Goal: Task Accomplishment & Management: Manage account settings

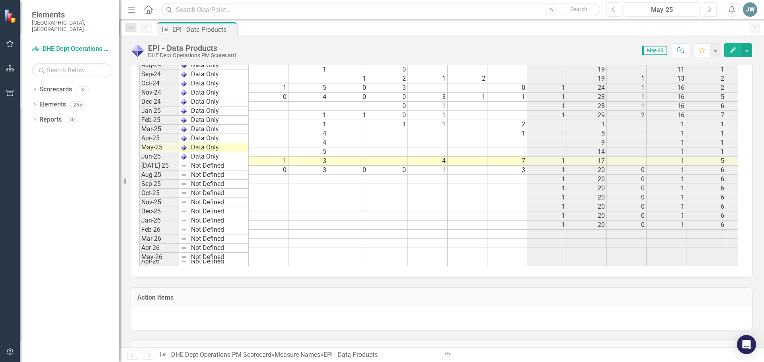
scroll to position [1018, 0]
click at [653, 52] on span "May-25" at bounding box center [654, 50] width 25 height 9
click at [657, 48] on span "May-25" at bounding box center [654, 50] width 25 height 9
click at [669, 13] on div "May-25" at bounding box center [661, 10] width 71 height 10
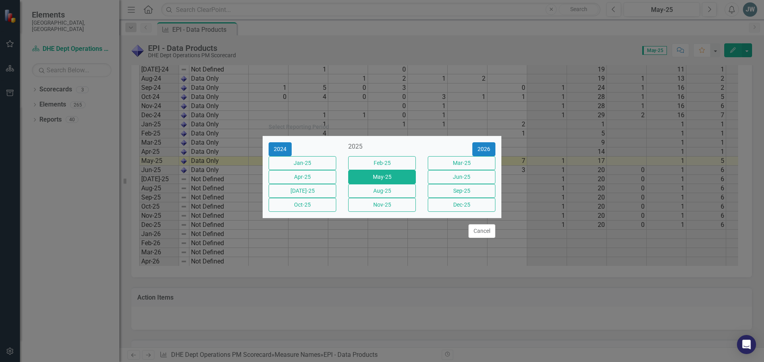
drag, startPoint x: 466, startPoint y: 179, endPoint x: 436, endPoint y: 202, distance: 37.7
click at [466, 179] on button "Jun-25" at bounding box center [462, 177] width 68 height 14
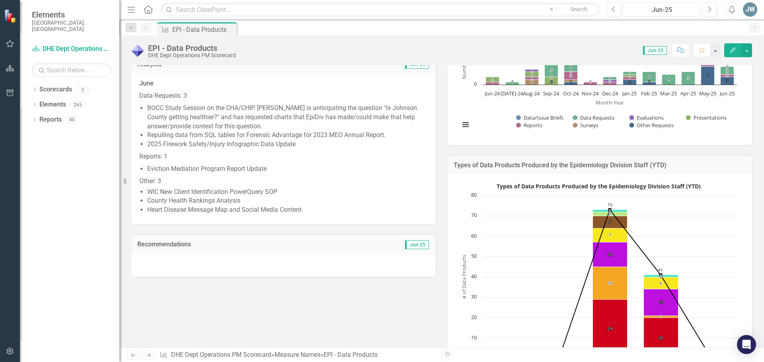
scroll to position [80, 0]
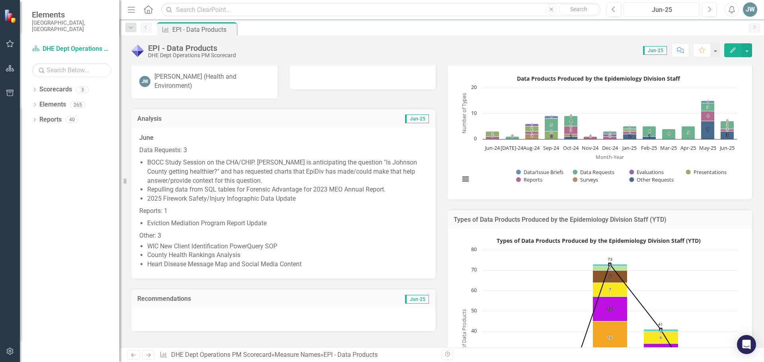
click at [657, 12] on div "Jun-25" at bounding box center [661, 10] width 71 height 10
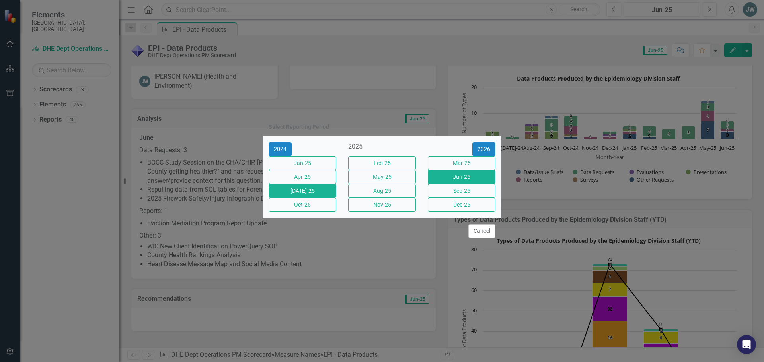
click at [304, 194] on button "[DATE]-25" at bounding box center [302, 191] width 68 height 14
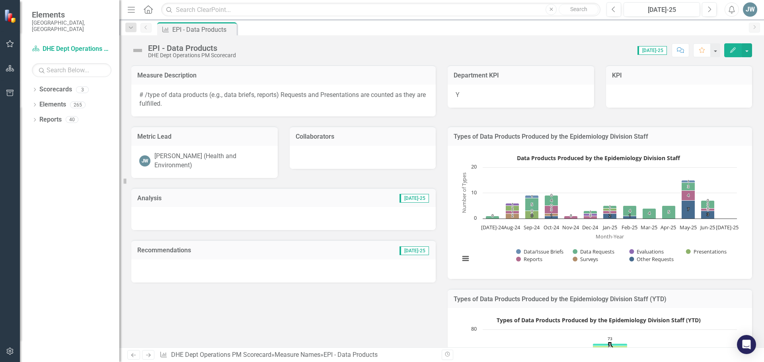
click at [152, 198] on h3 "Analysis" at bounding box center [202, 198] width 130 height 7
click at [174, 217] on div at bounding box center [283, 218] width 304 height 23
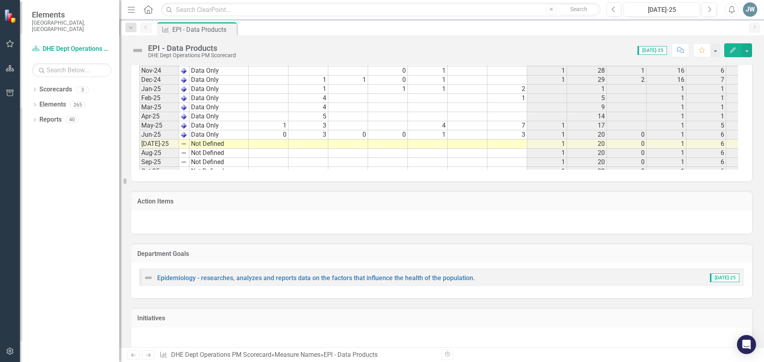
scroll to position [955, 0]
click at [152, 149] on tbody "Nov-22 Not Defined Dec-22 Not Defined Jan-23 Not Defined Feb-23 Not Defined Mar…" at bounding box center [193, 64] width 109 height 430
click at [165, 147] on td "[DATE]-25" at bounding box center [159, 146] width 40 height 9
click at [165, 146] on td "[DATE]-25" at bounding box center [159, 146] width 40 height 9
click at [152, 148] on td "Jul-25" at bounding box center [159, 146] width 40 height 9
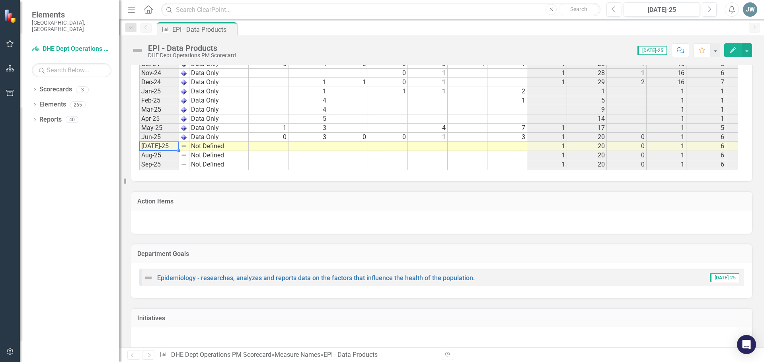
click at [152, 148] on td "Jul-25" at bounding box center [159, 146] width 40 height 9
click at [279, 148] on td at bounding box center [269, 146] width 40 height 9
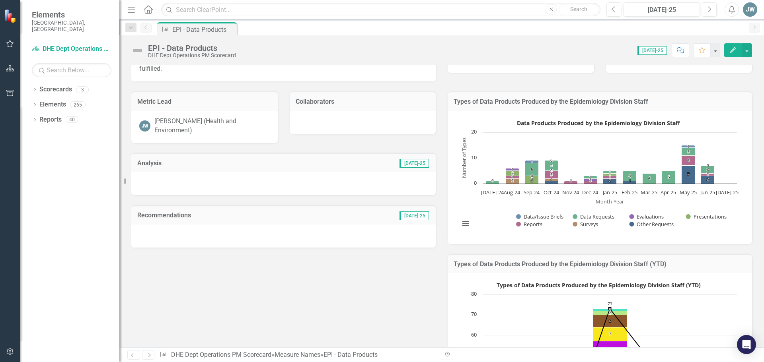
scroll to position [34, 0]
click at [153, 174] on div at bounding box center [283, 184] width 304 height 23
click at [144, 173] on div at bounding box center [283, 184] width 304 height 23
drag, startPoint x: 144, startPoint y: 173, endPoint x: 146, endPoint y: 177, distance: 4.2
click at [144, 174] on div at bounding box center [283, 184] width 304 height 23
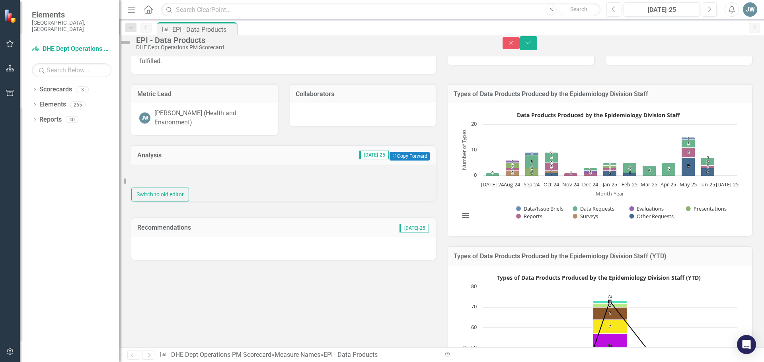
click at [172, 184] on div at bounding box center [283, 176] width 304 height 23
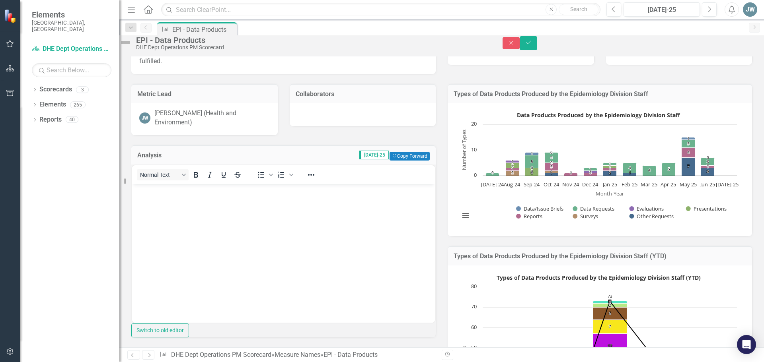
scroll to position [0, 0]
click at [212, 165] on div "Analysis Jul-25 Copy Forward Copy Forward" at bounding box center [283, 154] width 304 height 19
click at [299, 145] on div "Analysis Jul-25 Copy Forward Copy Forward Normal Text To open the popup, press …" at bounding box center [283, 239] width 316 height 208
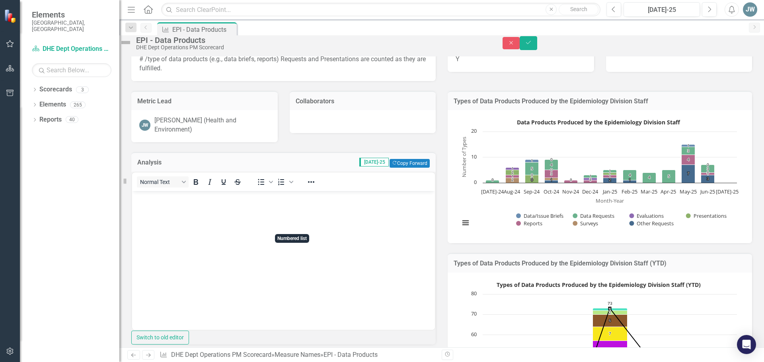
scroll to position [40, 0]
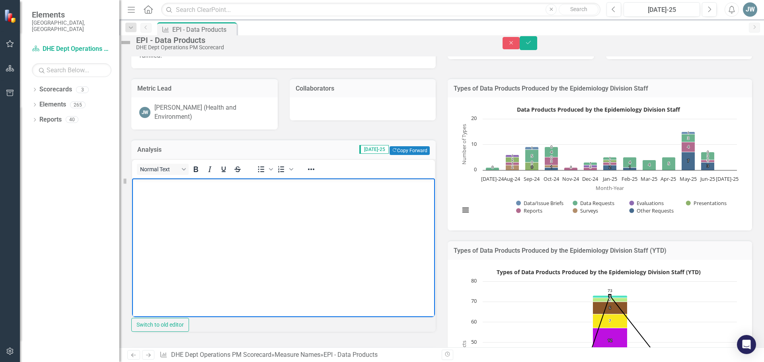
click at [153, 192] on body "Rich Text Area. Press ALT-0 for help." at bounding box center [283, 237] width 303 height 119
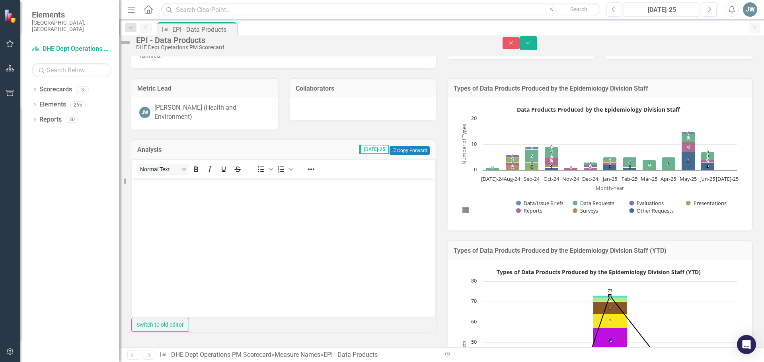
click at [673, 6] on div "Jul-25" at bounding box center [661, 10] width 71 height 10
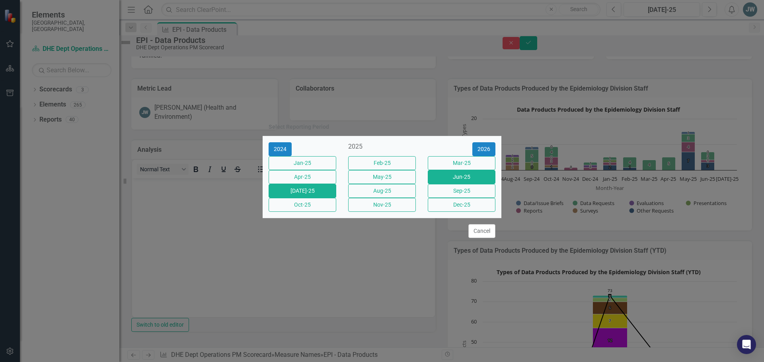
drag, startPoint x: 458, startPoint y: 178, endPoint x: 225, endPoint y: 1, distance: 292.9
click at [458, 178] on button "Jun-25" at bounding box center [462, 177] width 68 height 14
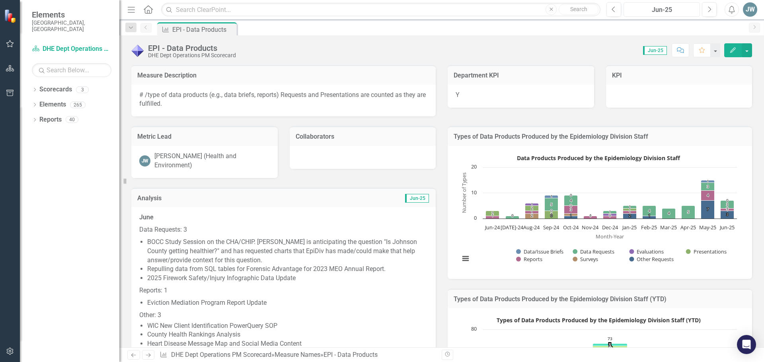
click at [661, 7] on div "Jun-25" at bounding box center [661, 10] width 71 height 10
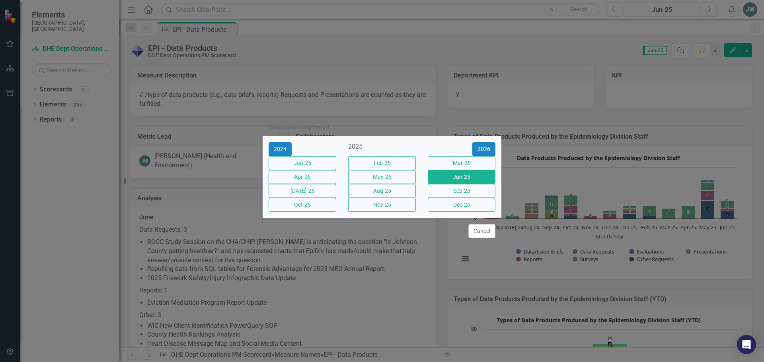
click at [309, 198] on div "Jul-25" at bounding box center [302, 191] width 80 height 14
click at [309, 198] on button "Jul-25" at bounding box center [302, 191] width 68 height 14
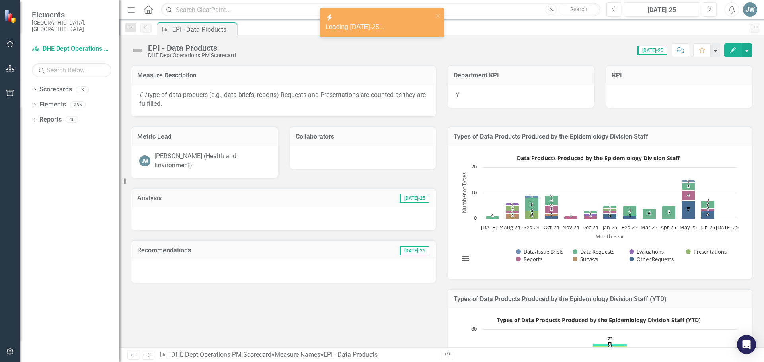
click at [181, 220] on div at bounding box center [283, 218] width 304 height 23
click at [182, 220] on div at bounding box center [283, 218] width 304 height 23
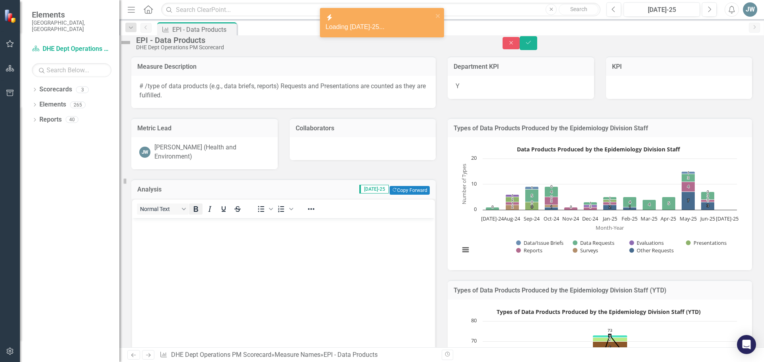
click at [200, 214] on icon "Bold" at bounding box center [196, 209] width 10 height 10
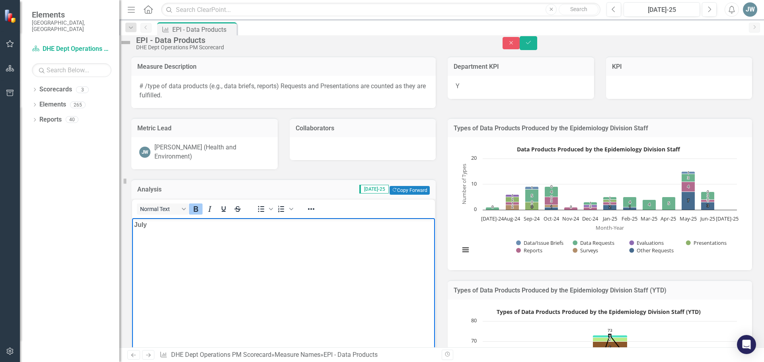
click at [198, 212] on icon "Bold" at bounding box center [196, 209] width 4 height 6
click at [286, 214] on icon "Numbered list" at bounding box center [281, 209] width 10 height 10
click at [157, 284] on body "July Tool Build (2) 335 278" at bounding box center [283, 277] width 303 height 119
click at [173, 268] on li "278" at bounding box center [291, 266] width 283 height 10
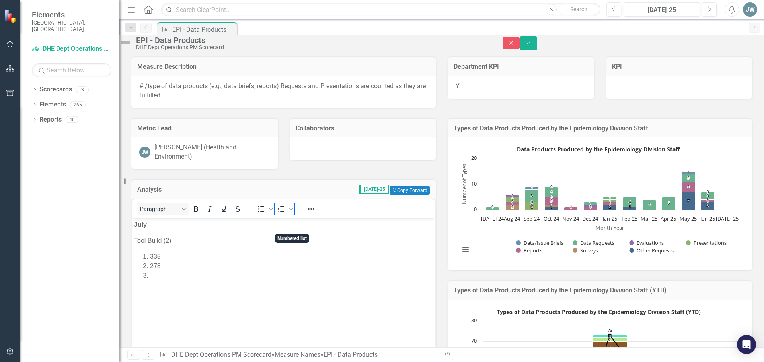
click at [284, 214] on icon "Numbered list" at bounding box center [281, 209] width 10 height 10
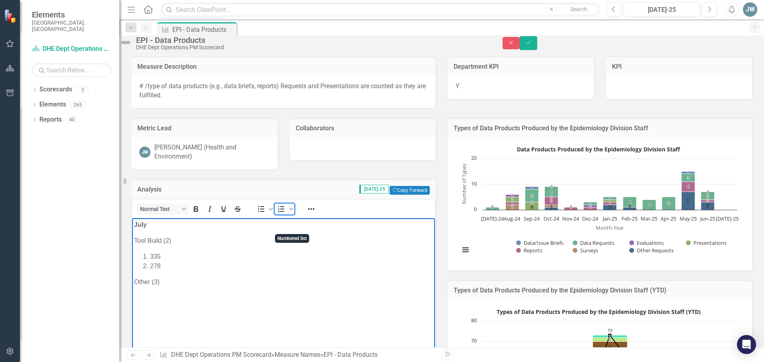
click at [286, 214] on icon "Numbered list" at bounding box center [281, 209] width 10 height 10
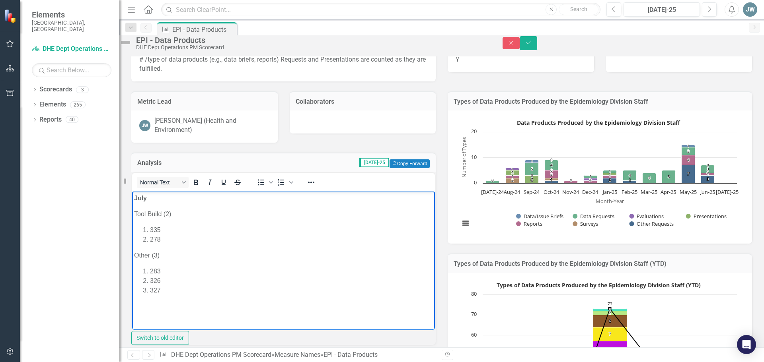
scroll to position [119, 0]
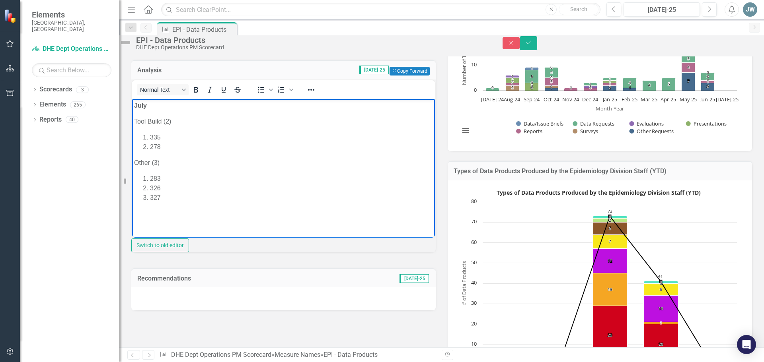
click at [148, 214] on p "Rich Text Area. Press ALT-0 for help." at bounding box center [283, 214] width 299 height 10
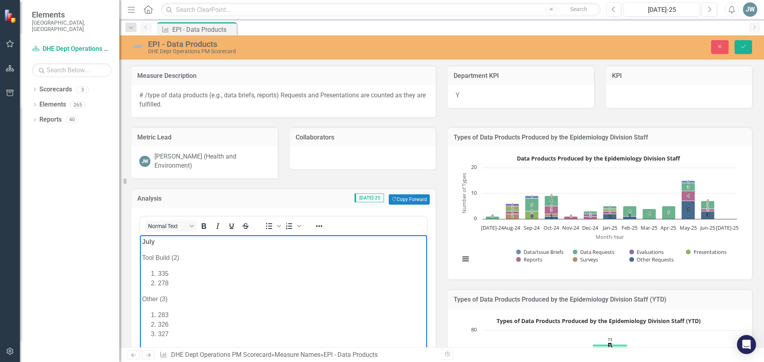
scroll to position [119, 0]
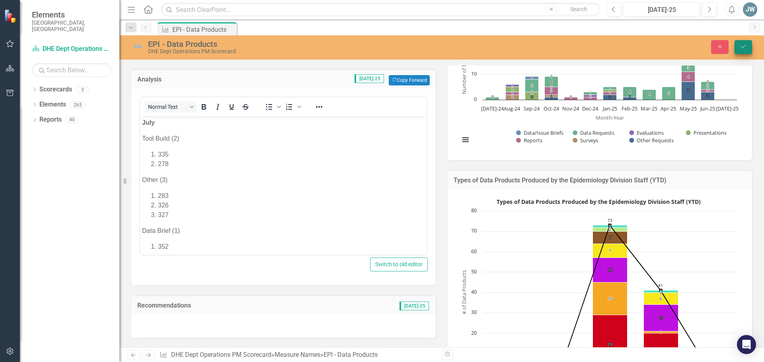
click at [744, 47] on icon "Save" at bounding box center [742, 47] width 7 height 6
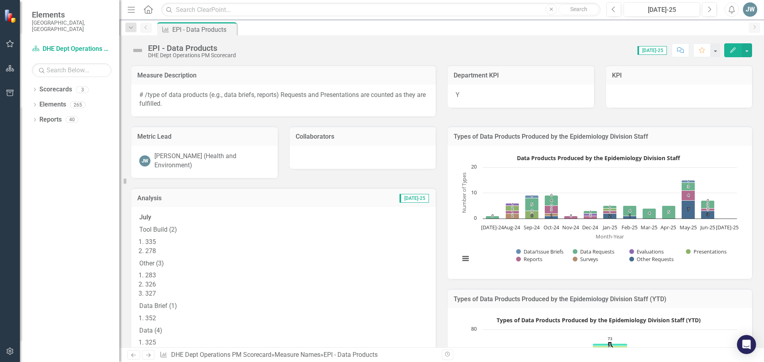
click at [184, 239] on li "335" at bounding box center [286, 242] width 282 height 9
click at [180, 241] on li "335" at bounding box center [286, 242] width 282 height 9
click at [159, 242] on li "335" at bounding box center [286, 242] width 282 height 9
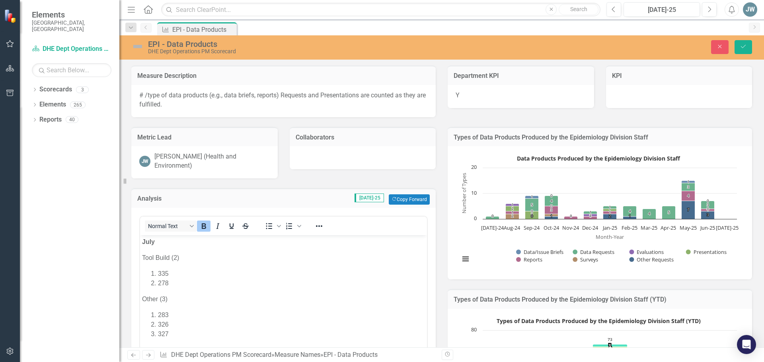
scroll to position [0, 0]
click at [173, 274] on li "335" at bounding box center [291, 274] width 267 height 10
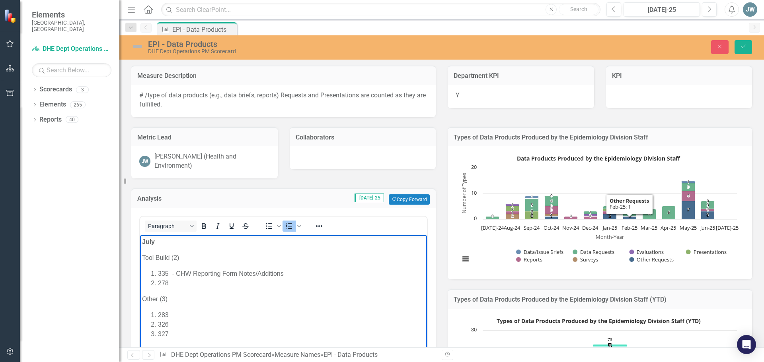
click at [198, 286] on li "278" at bounding box center [291, 284] width 267 height 10
click at [183, 315] on li "283" at bounding box center [291, 316] width 267 height 10
click at [282, 313] on li "283 - Presentation - NACCHO 360 -" at bounding box center [291, 316] width 267 height 10
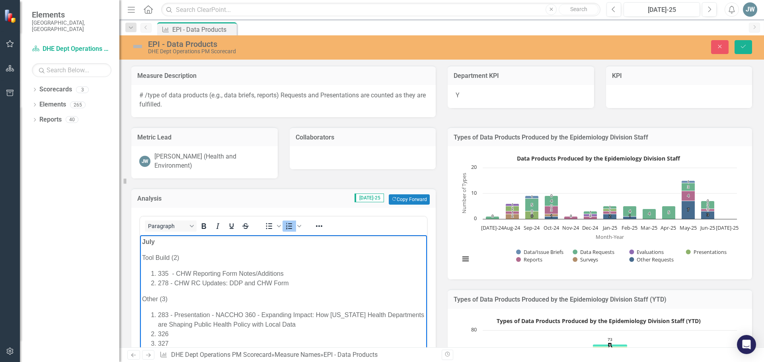
click at [196, 334] on li "326" at bounding box center [291, 335] width 267 height 10
click at [196, 340] on li "327" at bounding box center [291, 344] width 267 height 10
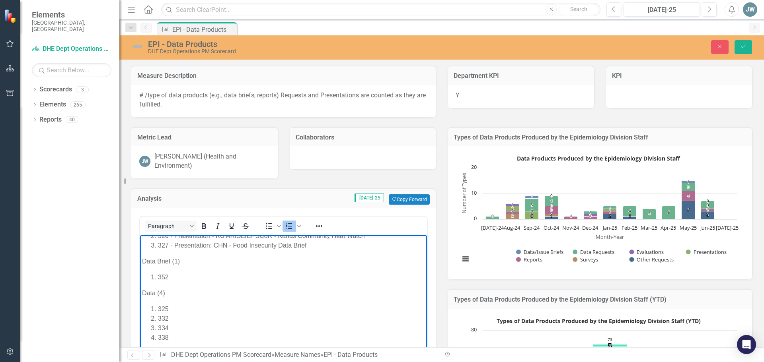
scroll to position [80, 0]
click at [189, 293] on li "352" at bounding box center [291, 297] width 267 height 10
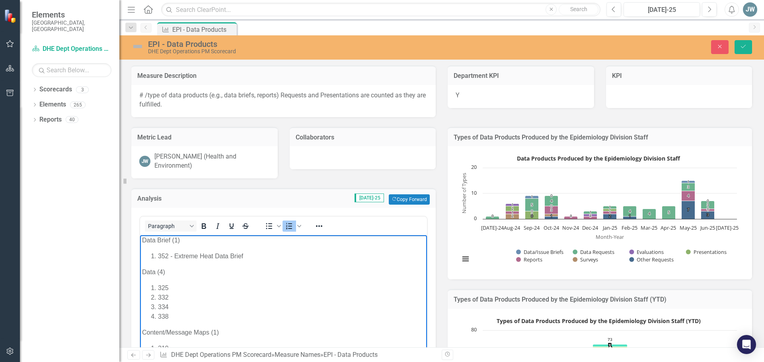
click at [244, 288] on li "325" at bounding box center [291, 289] width 267 height 10
click at [191, 298] on li "332" at bounding box center [291, 298] width 267 height 10
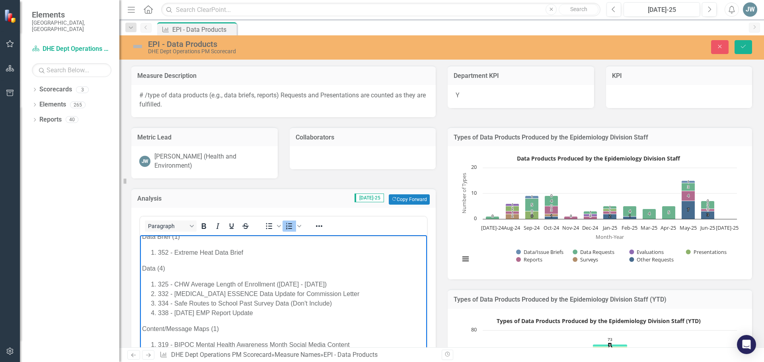
scroll to position [119, 0]
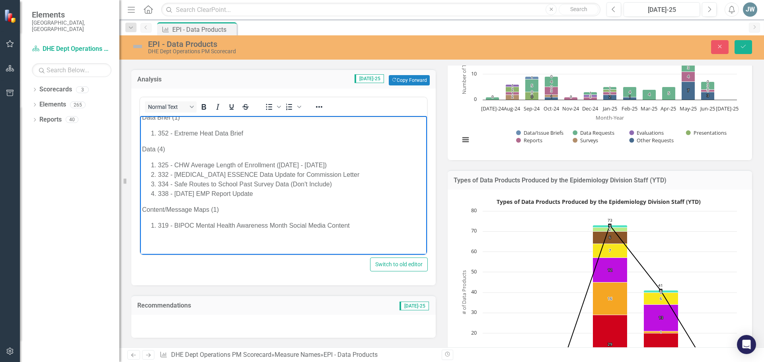
click at [401, 231] on body "July Tool Build (2) 335 - CHW Reporting Form Notes/Additions 278 - CHW RC Updat…" at bounding box center [283, 124] width 287 height 262
click at [743, 44] on icon "Save" at bounding box center [742, 47] width 7 height 6
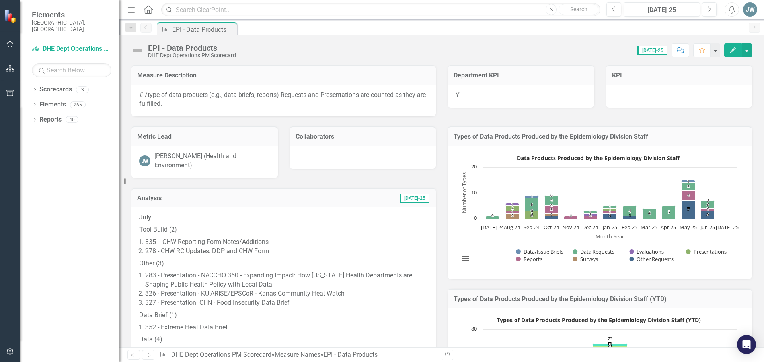
click at [179, 228] on p "Tool Build (2)" at bounding box center [283, 230] width 288 height 12
click at [154, 216] on p "July" at bounding box center [283, 218] width 288 height 11
click at [154, 217] on p "July" at bounding box center [283, 218] width 288 height 11
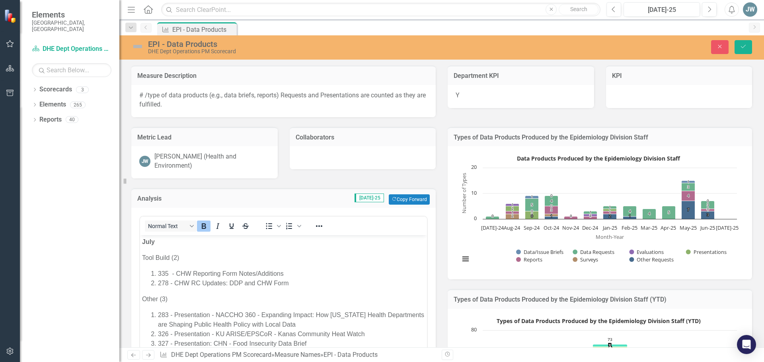
scroll to position [0, 0]
click at [160, 239] on p "July" at bounding box center [283, 242] width 283 height 10
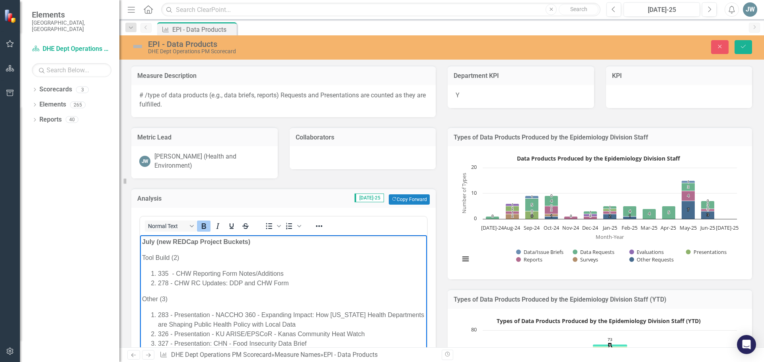
click at [143, 241] on strong "July (new REDCap Project Buckets)" at bounding box center [196, 242] width 108 height 7
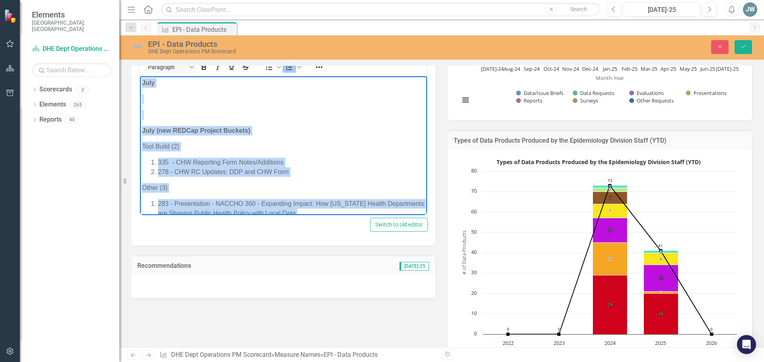
scroll to position [138, 0]
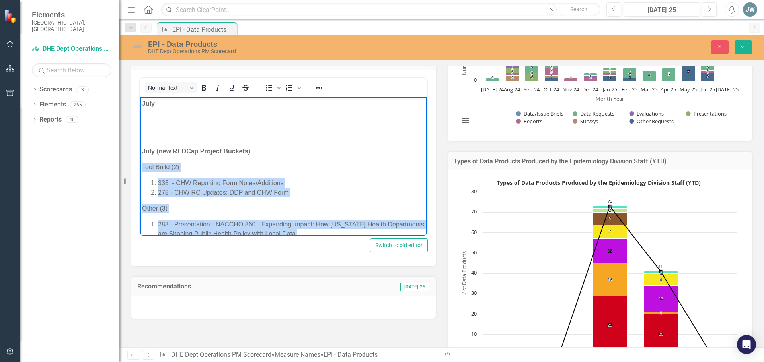
drag, startPoint x: 364, startPoint y: 206, endPoint x: 246, endPoint y: 266, distance: 132.2
click at [140, 169] on html "July July (new REDCap Project Buckets) Tool Build (2) 335 - CHW Reporting Form …" at bounding box center [283, 251] width 287 height 309
copy body "Tool Build (2) 335 - CHW Reporting Form Notes/Additions 278 - CHW RC Updates: D…"
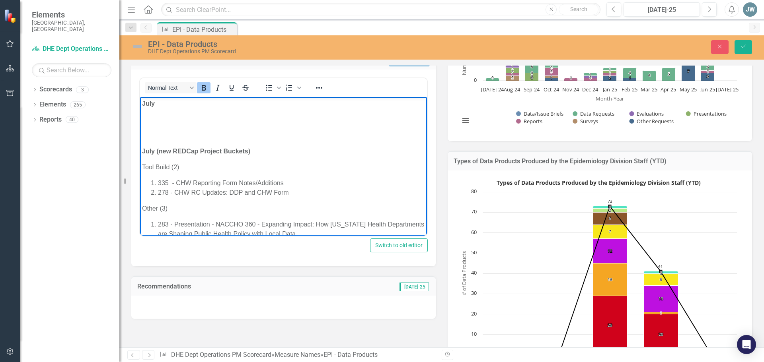
click at [156, 116] on p "Rich Text Area. Press ALT-0 for help." at bounding box center [283, 120] width 283 height 10
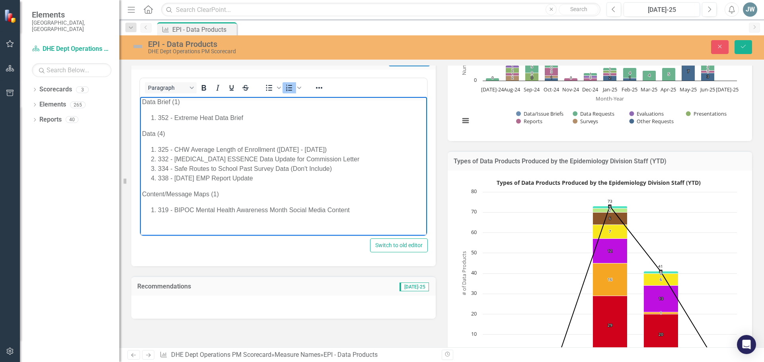
scroll to position [80, 0]
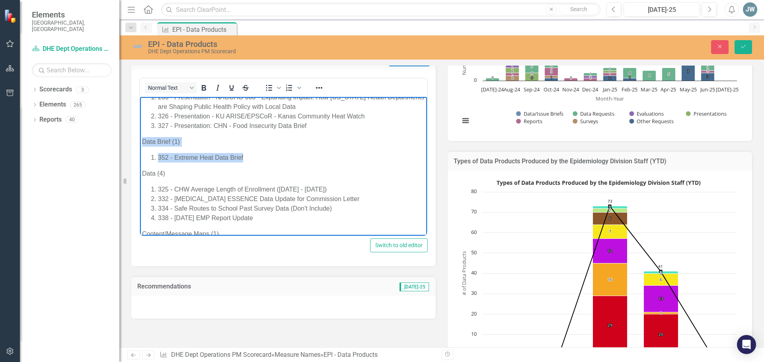
drag, startPoint x: 262, startPoint y: 159, endPoint x: 129, endPoint y: 136, distance: 135.1
click at [140, 136] on html "July Tool Build (2) 335 - CHW Reporting Form Notes/Additions 278 - CHW RC Updat…" at bounding box center [283, 276] width 287 height 519
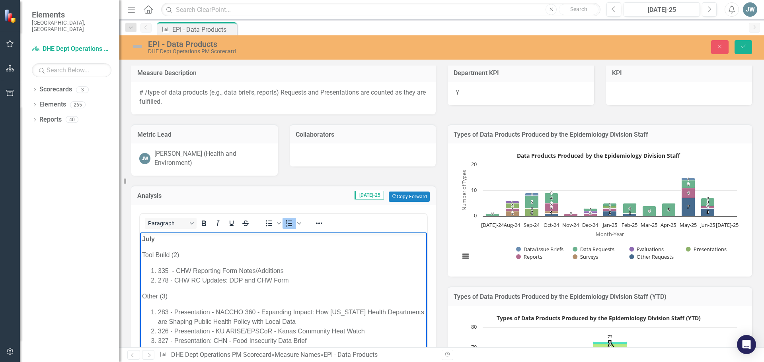
scroll to position [0, 0]
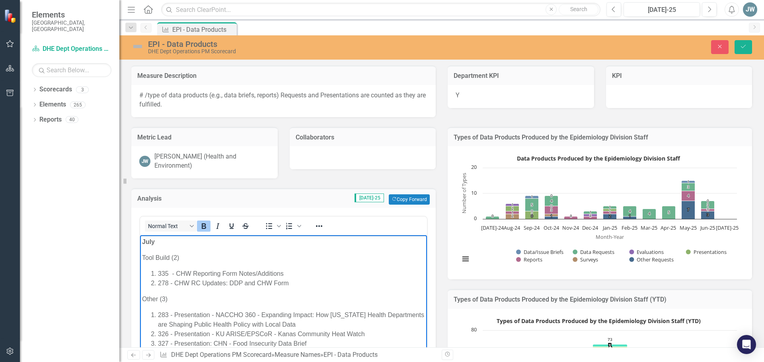
click at [166, 245] on p "July" at bounding box center [283, 242] width 283 height 10
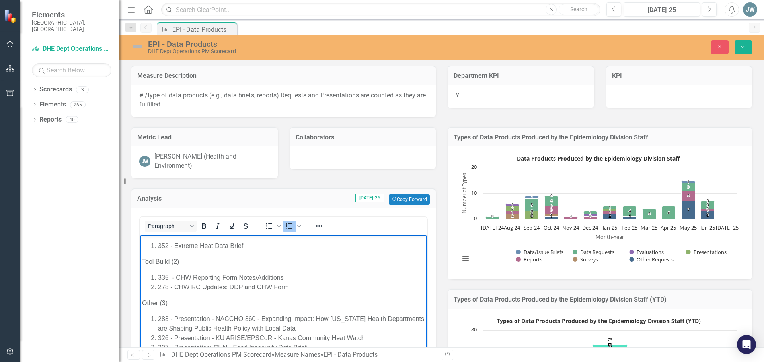
scroll to position [40, 0]
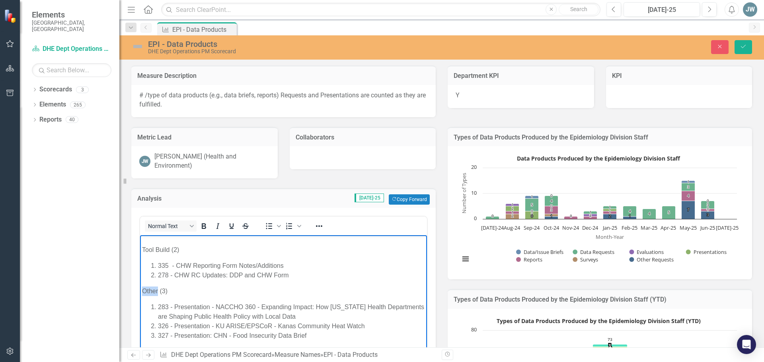
drag, startPoint x: 158, startPoint y: 289, endPoint x: 138, endPoint y: 292, distance: 20.1
drag, startPoint x: 214, startPoint y: 306, endPoint x: 177, endPoint y: 306, distance: 37.0
click at [177, 306] on li "283 - Presentation - NACCHO 360 - Expanding Impact: How [US_STATE] Health Depar…" at bounding box center [291, 312] width 267 height 19
drag, startPoint x: 216, startPoint y: 326, endPoint x: 178, endPoint y: 324, distance: 37.5
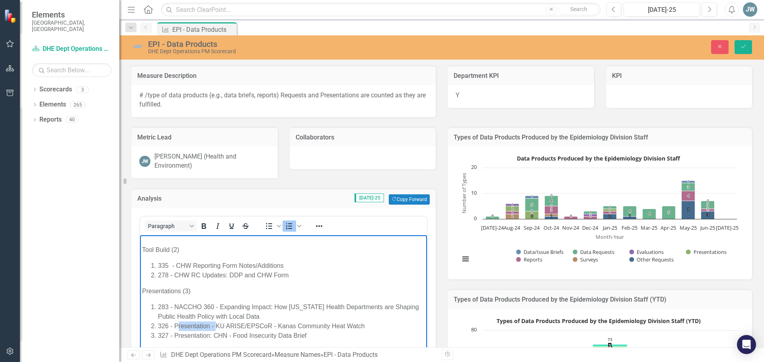
click at [179, 325] on li "326 - Presentation - KU ARISE/EPSCoR - Kanas Community Heat Watch" at bounding box center [291, 327] width 267 height 10
drag, startPoint x: 213, startPoint y: 336, endPoint x: 177, endPoint y: 336, distance: 35.4
click at [177, 336] on li "327 - Presentation: CHN - Food Insecurity Data Brief" at bounding box center [291, 336] width 267 height 10
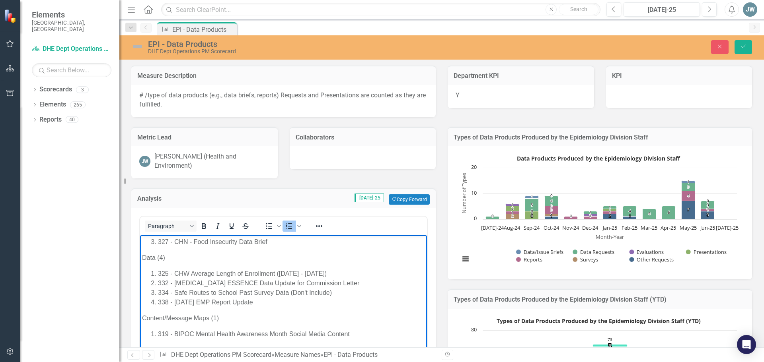
scroll to position [119, 0]
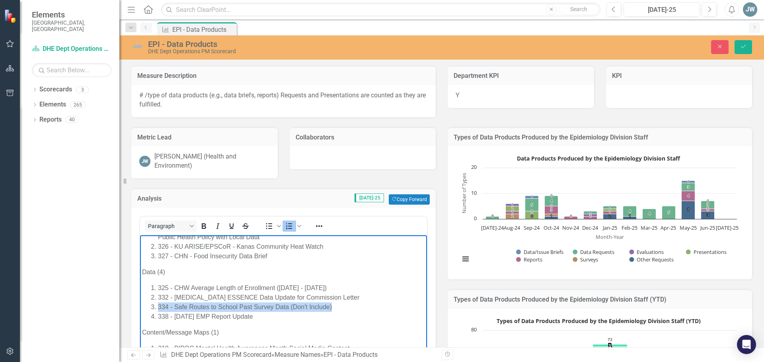
drag, startPoint x: 335, startPoint y: 307, endPoint x: 133, endPoint y: 305, distance: 201.7
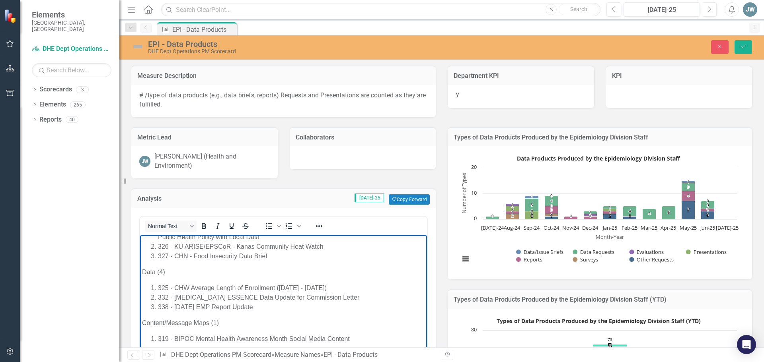
click at [157, 270] on p "Data (4)" at bounding box center [283, 273] width 283 height 10
drag, startPoint x: 266, startPoint y: 307, endPoint x: 107, endPoint y: 310, distance: 158.3
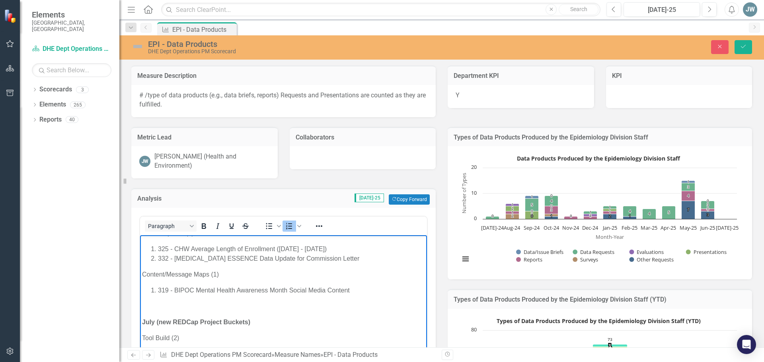
scroll to position [159, 0]
click at [147, 307] on p "Rich Text Area. Press ALT-0 for help." at bounding box center [283, 306] width 283 height 10
click at [157, 321] on strong "July (new REDCap Project Buckets)" at bounding box center [196, 321] width 108 height 7
click at [159, 319] on strong "July (new REDCap Project Buckets)" at bounding box center [196, 321] width 108 height 7
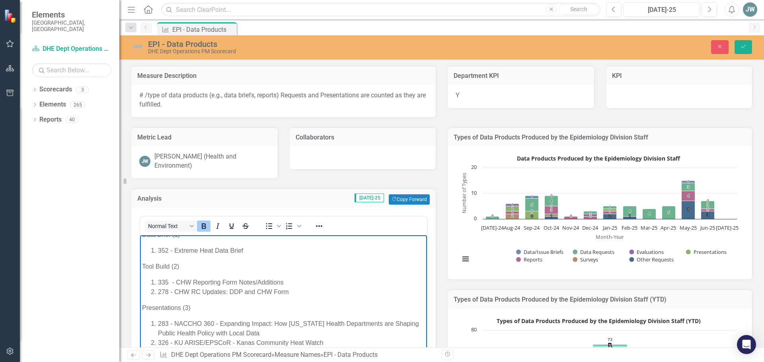
scroll to position [0, 0]
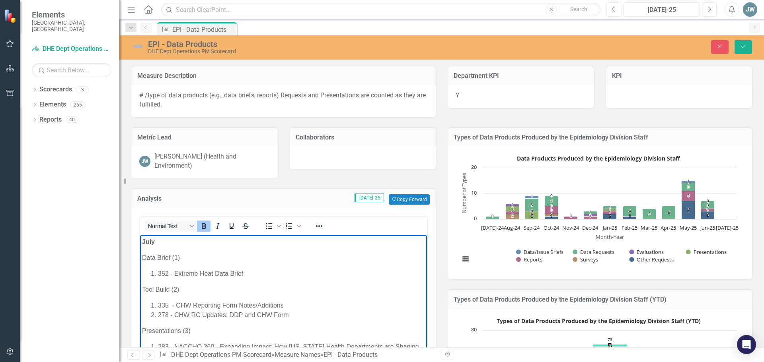
click at [297, 314] on li "278 - CHW RC Updates: DDP and CHW Form" at bounding box center [291, 316] width 267 height 10
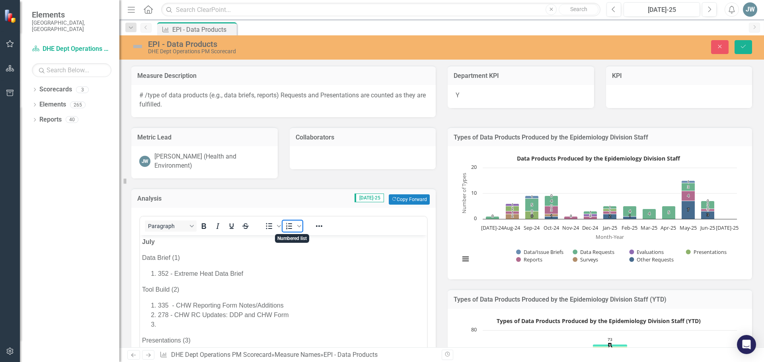
click at [288, 228] on icon "Numbered list" at bounding box center [289, 227] width 10 height 10
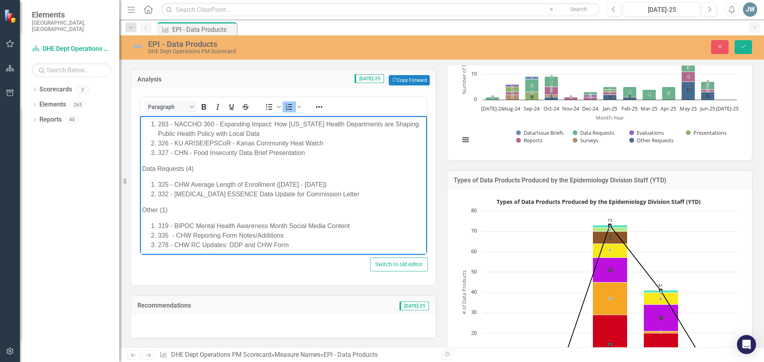
scroll to position [80, 0]
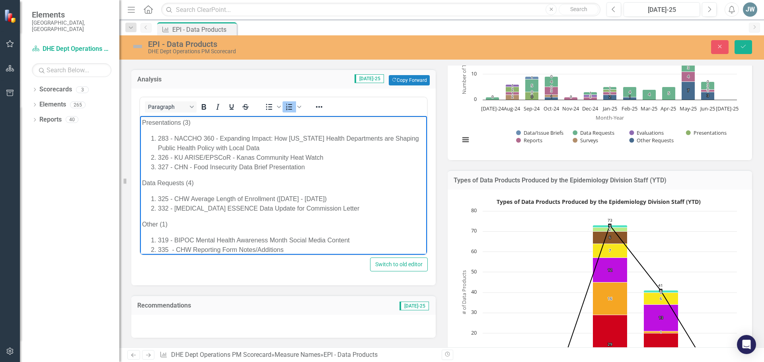
click at [192, 185] on p "Data Requests (4)" at bounding box center [283, 184] width 283 height 10
click at [166, 226] on p "Other (1)" at bounding box center [283, 225] width 283 height 10
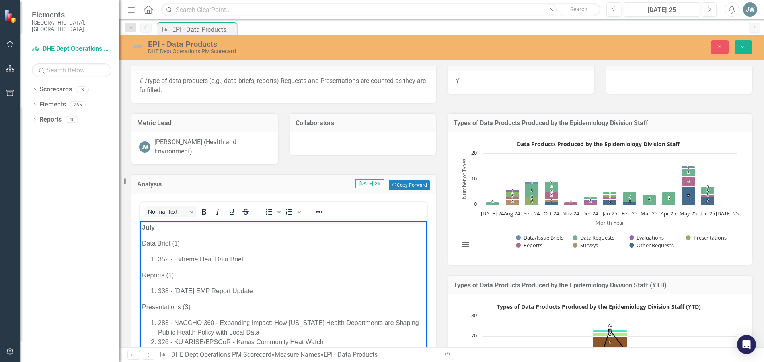
scroll to position [0, 0]
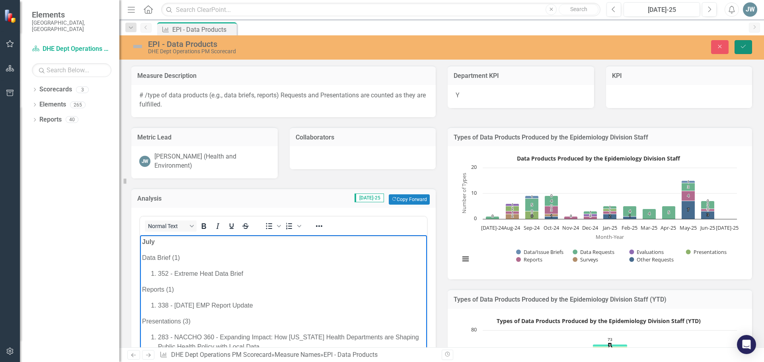
click at [738, 49] on button "Save" at bounding box center [742, 47] width 17 height 14
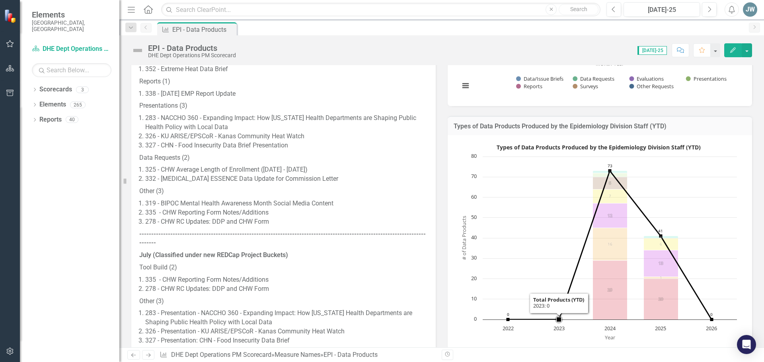
scroll to position [159, 0]
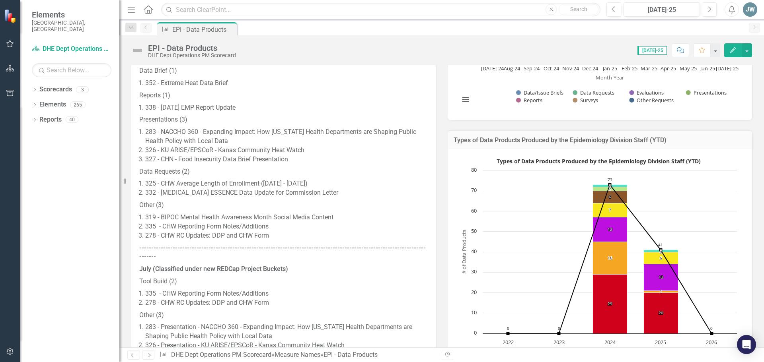
click at [182, 251] on strong "-------------------------------------------------------------------------------…" at bounding box center [282, 252] width 286 height 17
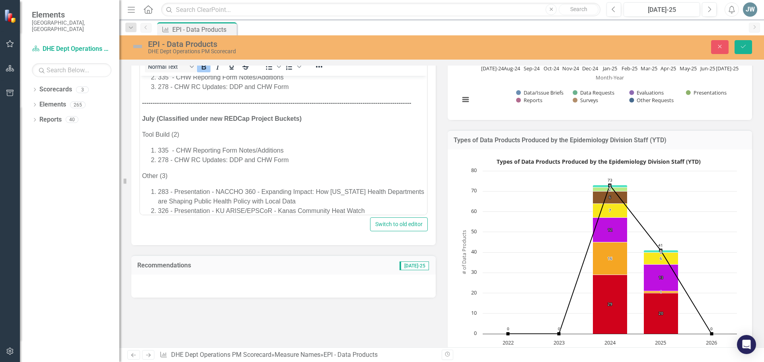
scroll to position [199, 0]
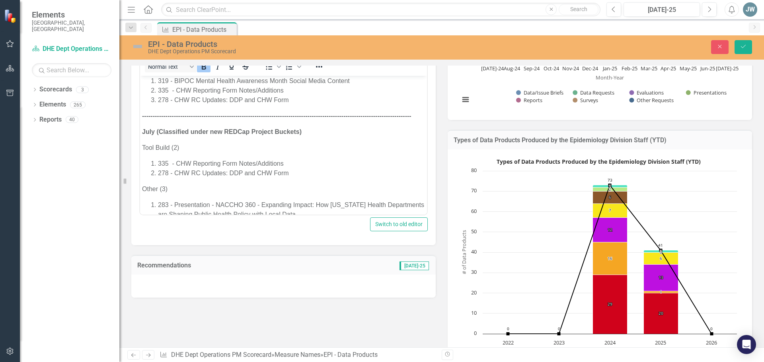
click at [411, 115] on strong "-------------------------------------------------------------------------------…" at bounding box center [276, 116] width 269 height 7
click at [747, 47] on button "Save" at bounding box center [742, 47] width 17 height 14
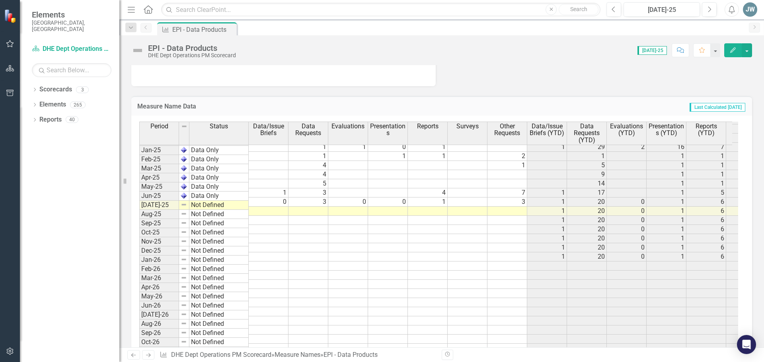
scroll to position [1058, 0]
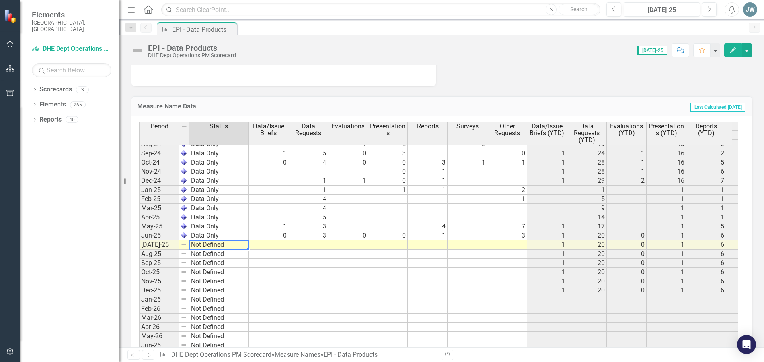
click at [203, 245] on tbody "Aug-23 Not Defined Sep-23 Not Defined Oct-23 Not Defined Nov-23 Not Defined Dec…" at bounding box center [193, 217] width 109 height 375
click at [203, 245] on td "Not Defined" at bounding box center [218, 245] width 59 height 9
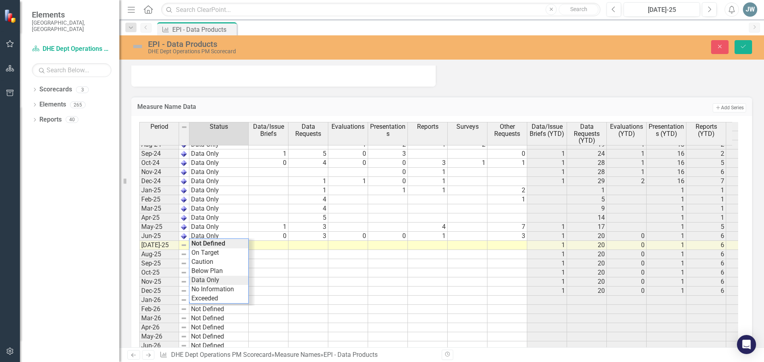
type textarea "Data Only"
click at [210, 279] on div "Period Status Data/Issue Briefs Data Requests Evaluations Presentations Reports…" at bounding box center [438, 247] width 599 height 250
click at [273, 247] on td at bounding box center [269, 245] width 40 height 9
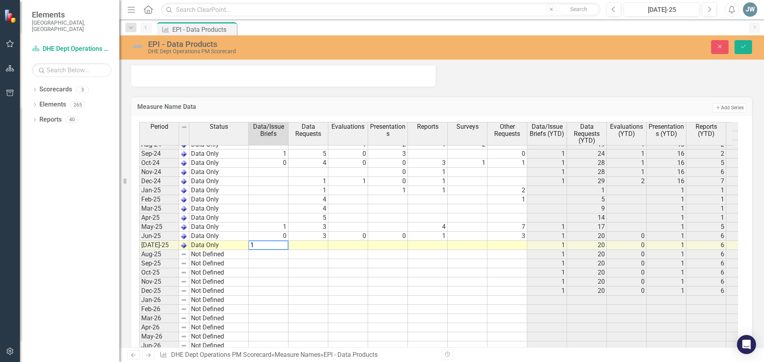
type textarea "3"
click at [139, 240] on div "Period Status Data/Issue Briefs Data Requests Evaluations Presentations Reports…" at bounding box center [139, 206] width 0 height 399
click at [314, 248] on td at bounding box center [308, 245] width 40 height 9
click at [139, 249] on div "Period Status Data/Issue Briefs Data Requests Evaluations Presentations Reports…" at bounding box center [139, 206] width 0 height 399
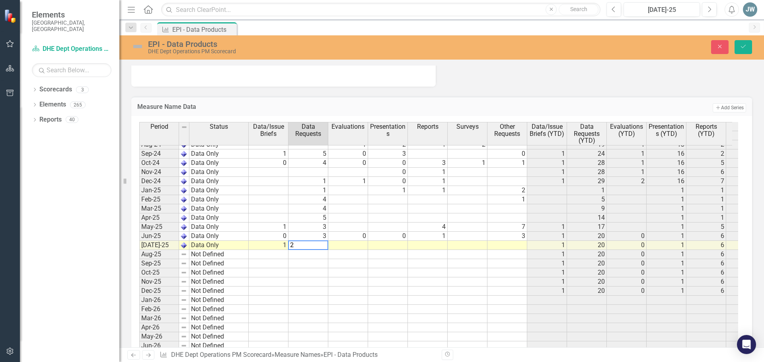
type textarea "2"
click at [360, 244] on td at bounding box center [348, 245] width 40 height 9
type textarea "0"
click at [399, 245] on td at bounding box center [388, 245] width 40 height 9
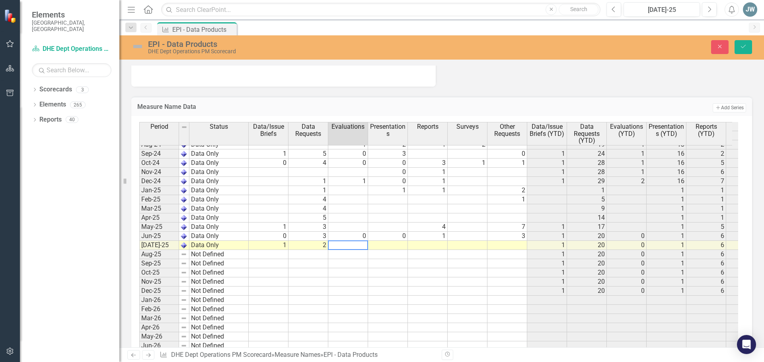
click at [399, 245] on td at bounding box center [388, 245] width 40 height 9
type textarea "3"
click at [433, 247] on td at bounding box center [428, 245] width 40 height 9
type textarea "1"
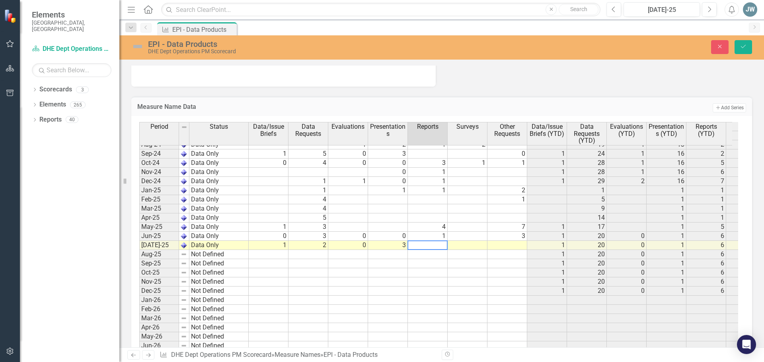
click at [467, 244] on td at bounding box center [467, 245] width 40 height 9
type textarea "0"
click at [504, 246] on td at bounding box center [507, 245] width 40 height 9
click at [505, 246] on td at bounding box center [507, 245] width 40 height 9
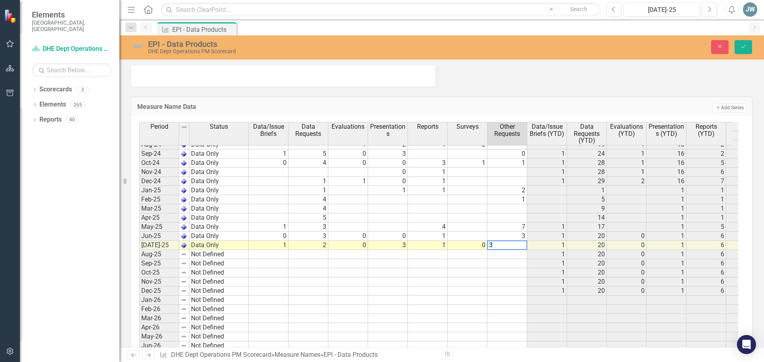
type textarea "3"
click at [504, 297] on td at bounding box center [507, 300] width 40 height 9
click at [742, 44] on icon "Save" at bounding box center [742, 47] width 7 height 6
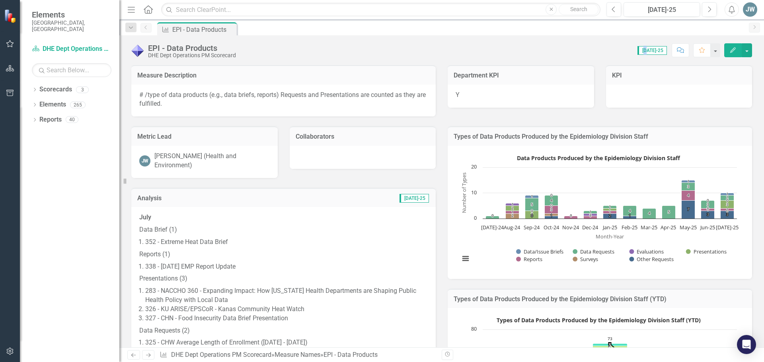
click at [655, 50] on span "Jul-25" at bounding box center [651, 50] width 29 height 9
click at [654, 12] on div "Jul-25" at bounding box center [661, 10] width 71 height 10
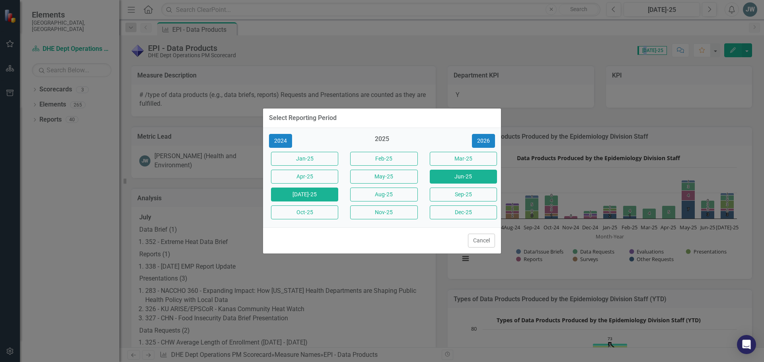
click at [451, 171] on button "Jun-25" at bounding box center [463, 177] width 67 height 14
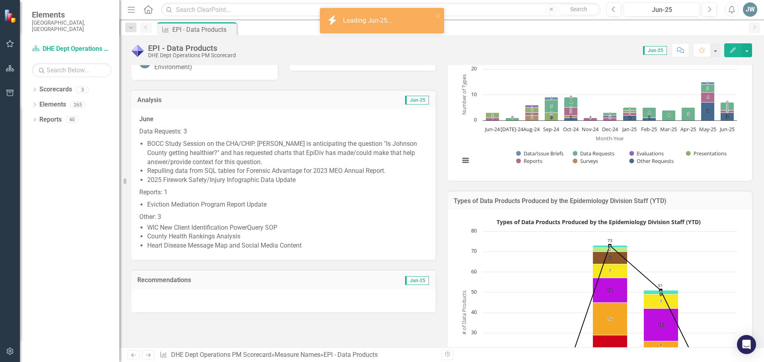
scroll to position [80, 0]
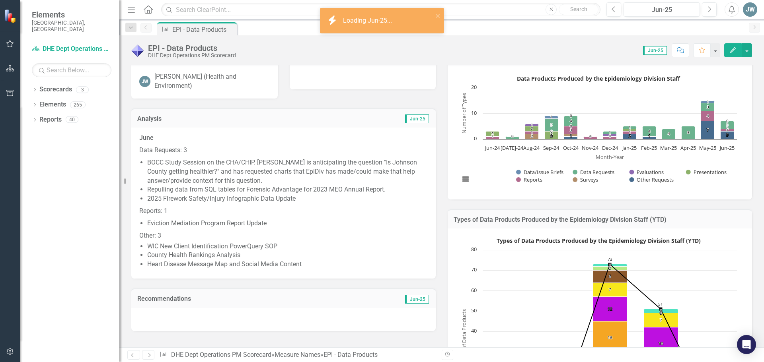
click at [562, 47] on div "Score: 0.00 Jun-25 Completed Comment Favorite Edit" at bounding box center [496, 50] width 512 height 14
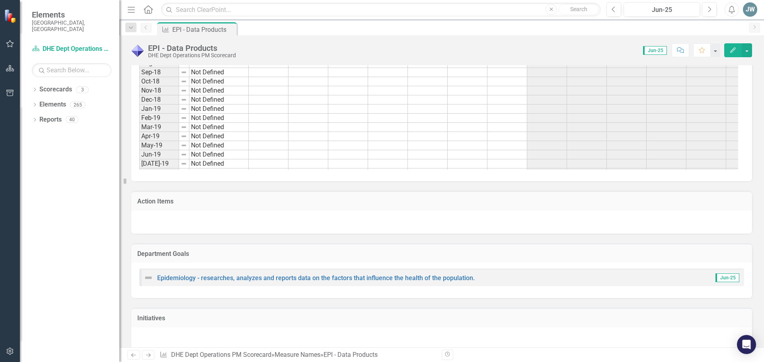
scroll to position [480, 0]
